Goal: Task Accomplishment & Management: Manage account settings

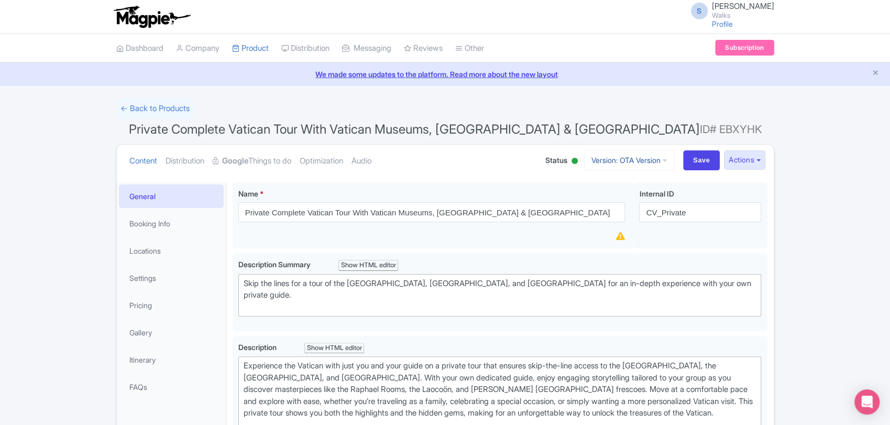
click at [605, 157] on link "Version: OTA Version" at bounding box center [629, 160] width 91 height 20
click at [599, 218] on link "Viator Version" at bounding box center [631, 217] width 100 height 16
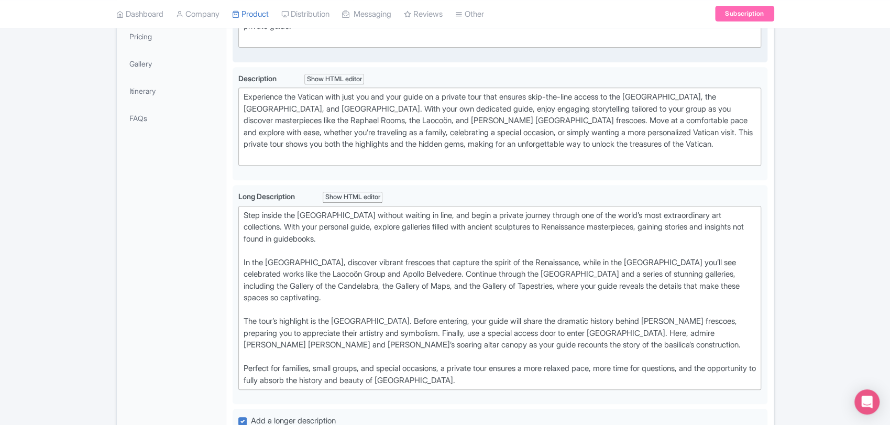
scroll to position [271, 0]
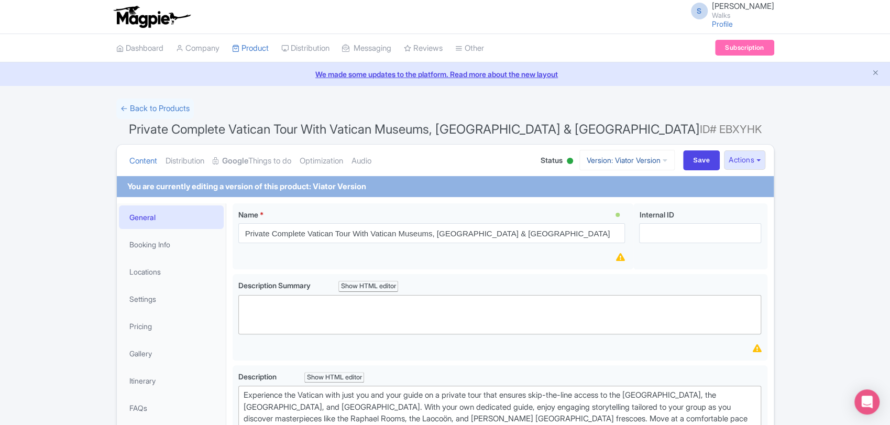
click at [620, 153] on link "Version: Viator Version" at bounding box center [626, 160] width 95 height 20
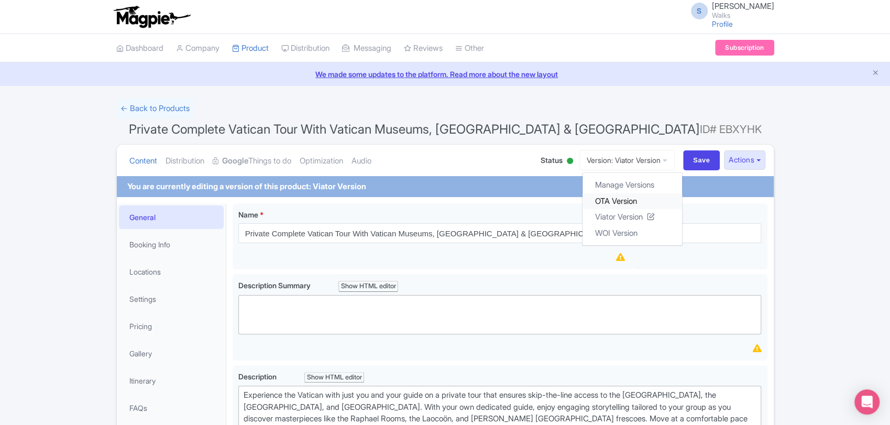
click at [597, 200] on link "OTA Version" at bounding box center [632, 201] width 100 height 16
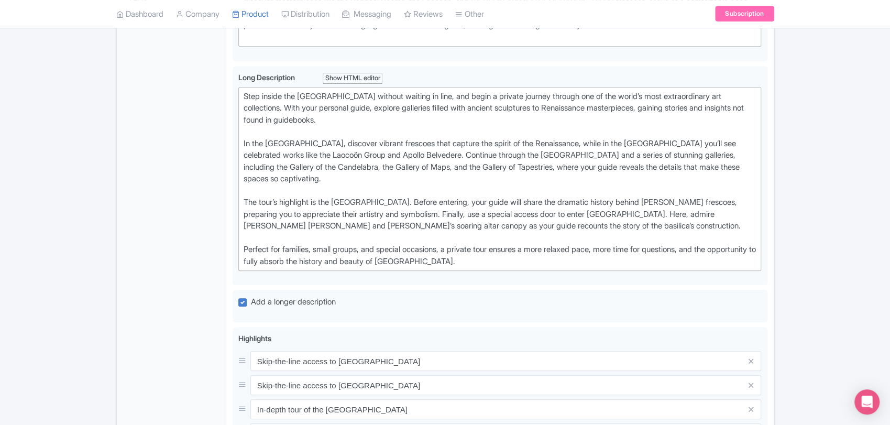
scroll to position [388, 0]
